Goal: Complete application form

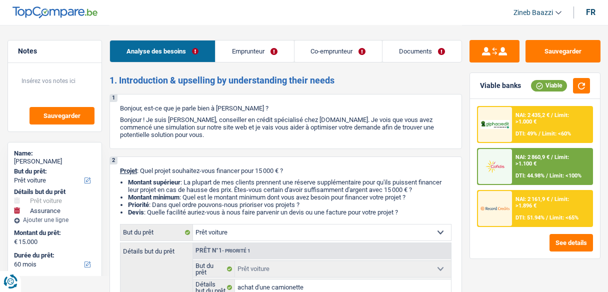
select select "car"
select select "insurance"
select select "60"
select select "car"
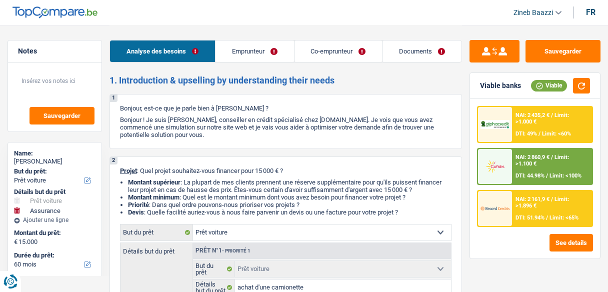
select select "car"
select select "false"
select select "insurance"
select select "false"
select select "60"
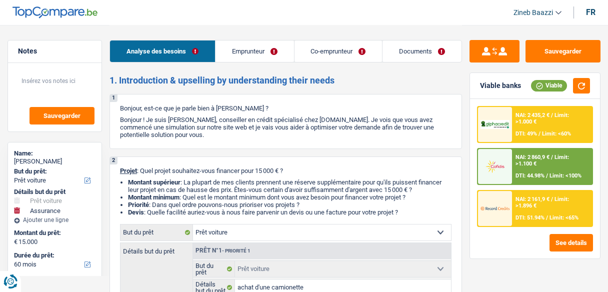
select select "worker"
select select "privateEmployee"
select select "netSalary"
select select "familyAllowances"
select select "netSalary"
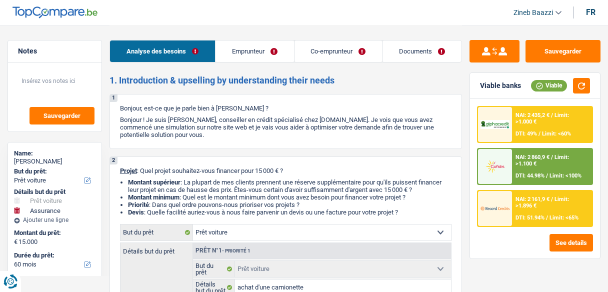
select select "rents"
select select "creditConsolidation"
select select "96"
select select "personalLoan"
select select "other"
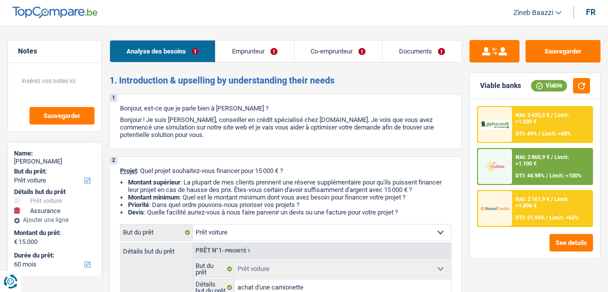
select select "48"
select select "car"
select select "false"
select select "insurance"
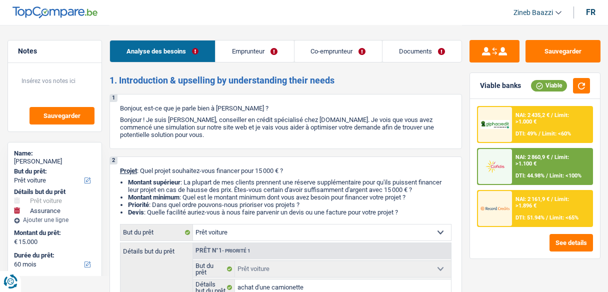
select select "false"
select select "60"
